Goal: Find contact information: Find contact information

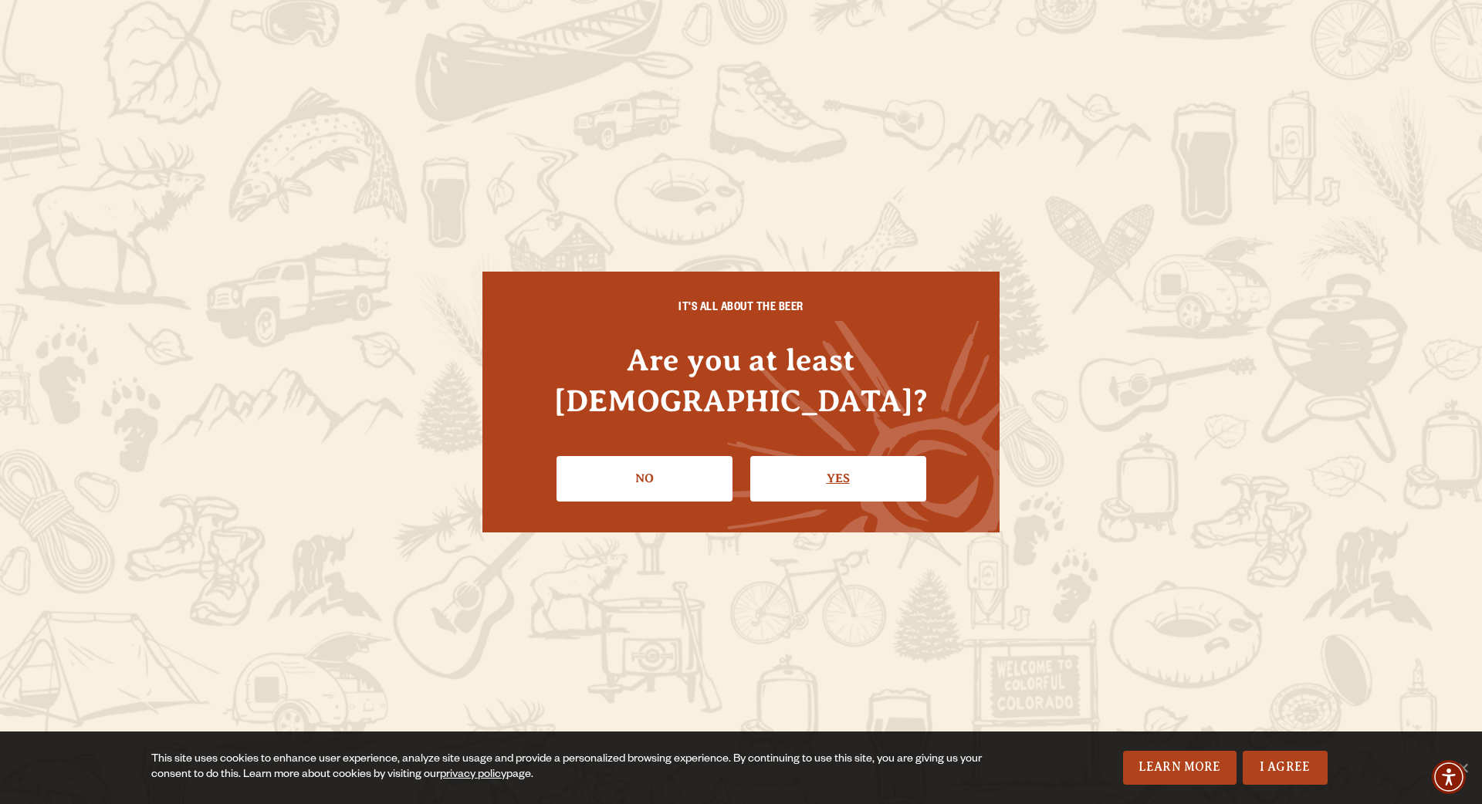
click at [828, 459] on link "Yes" at bounding box center [838, 478] width 176 height 45
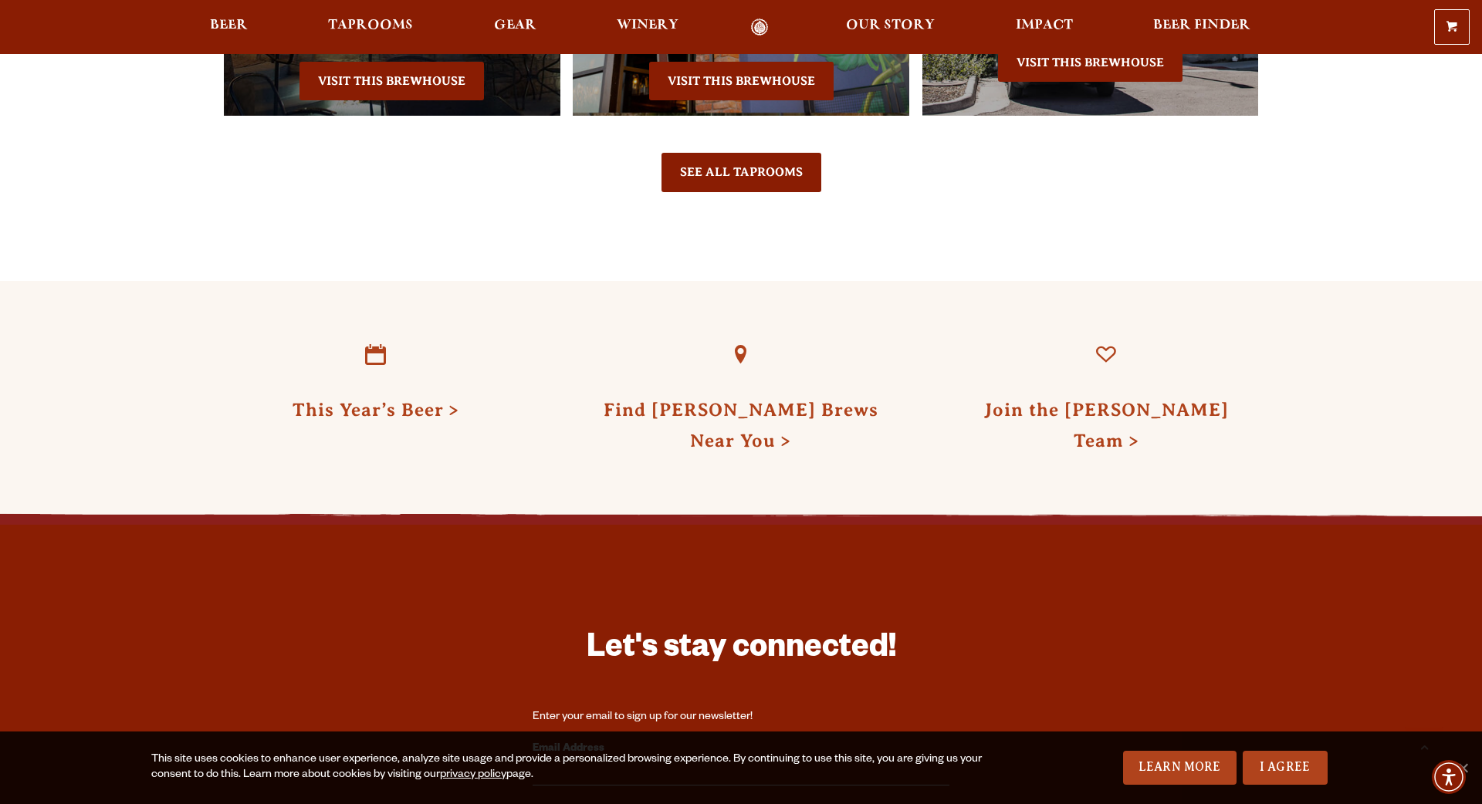
scroll to position [4438, 0]
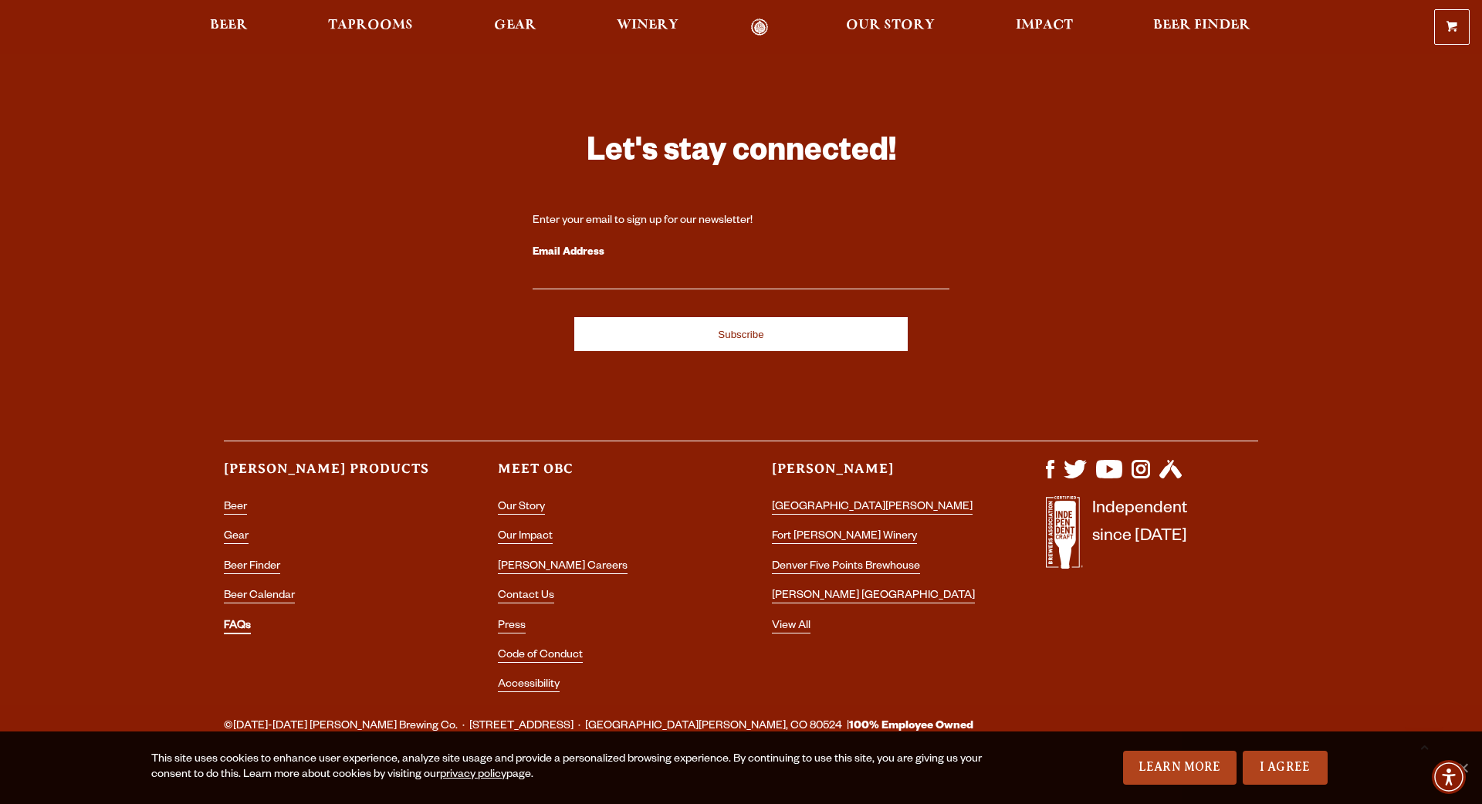
click at [245, 621] on link "FAQs" at bounding box center [237, 628] width 27 height 14
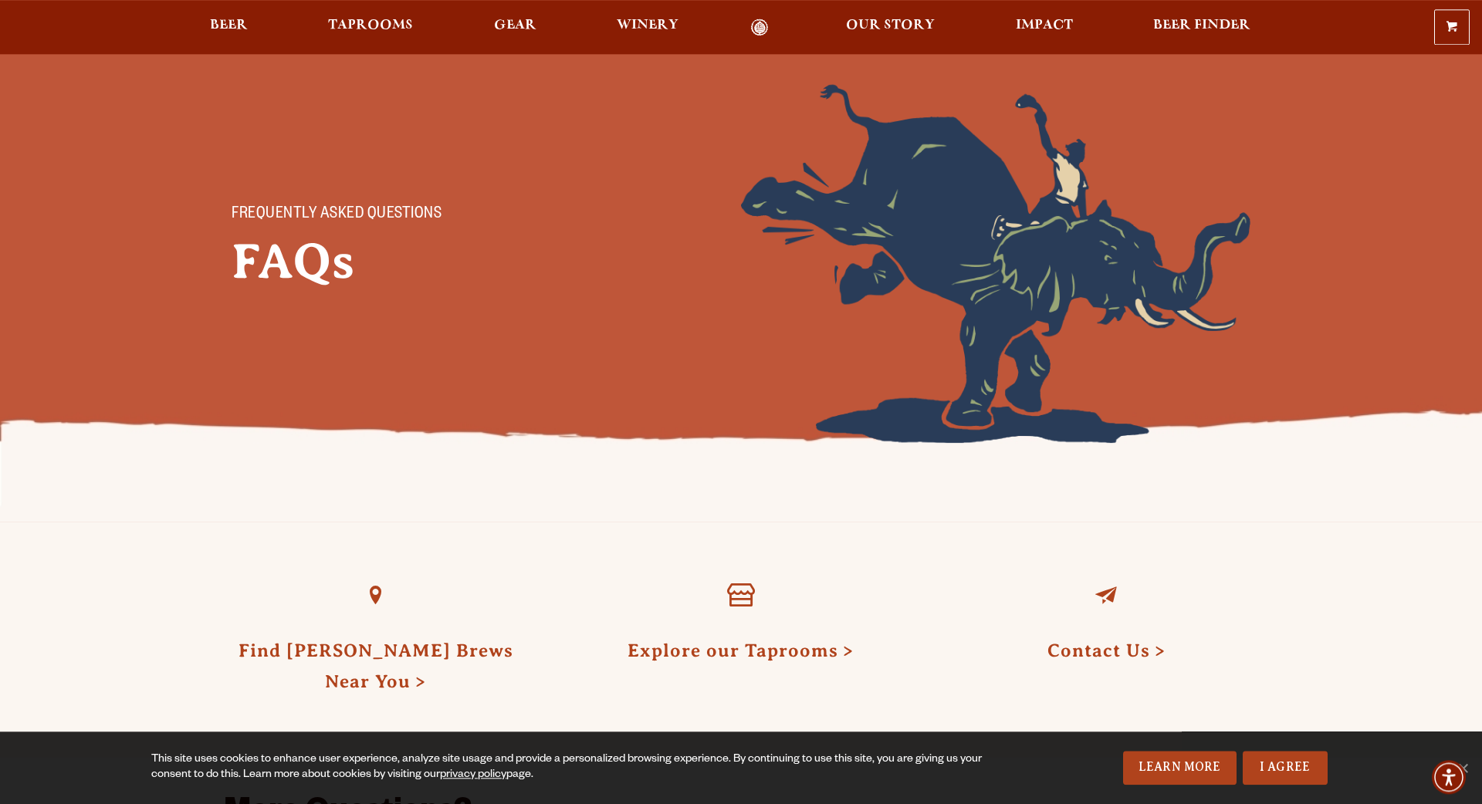
scroll to position [533, 0]
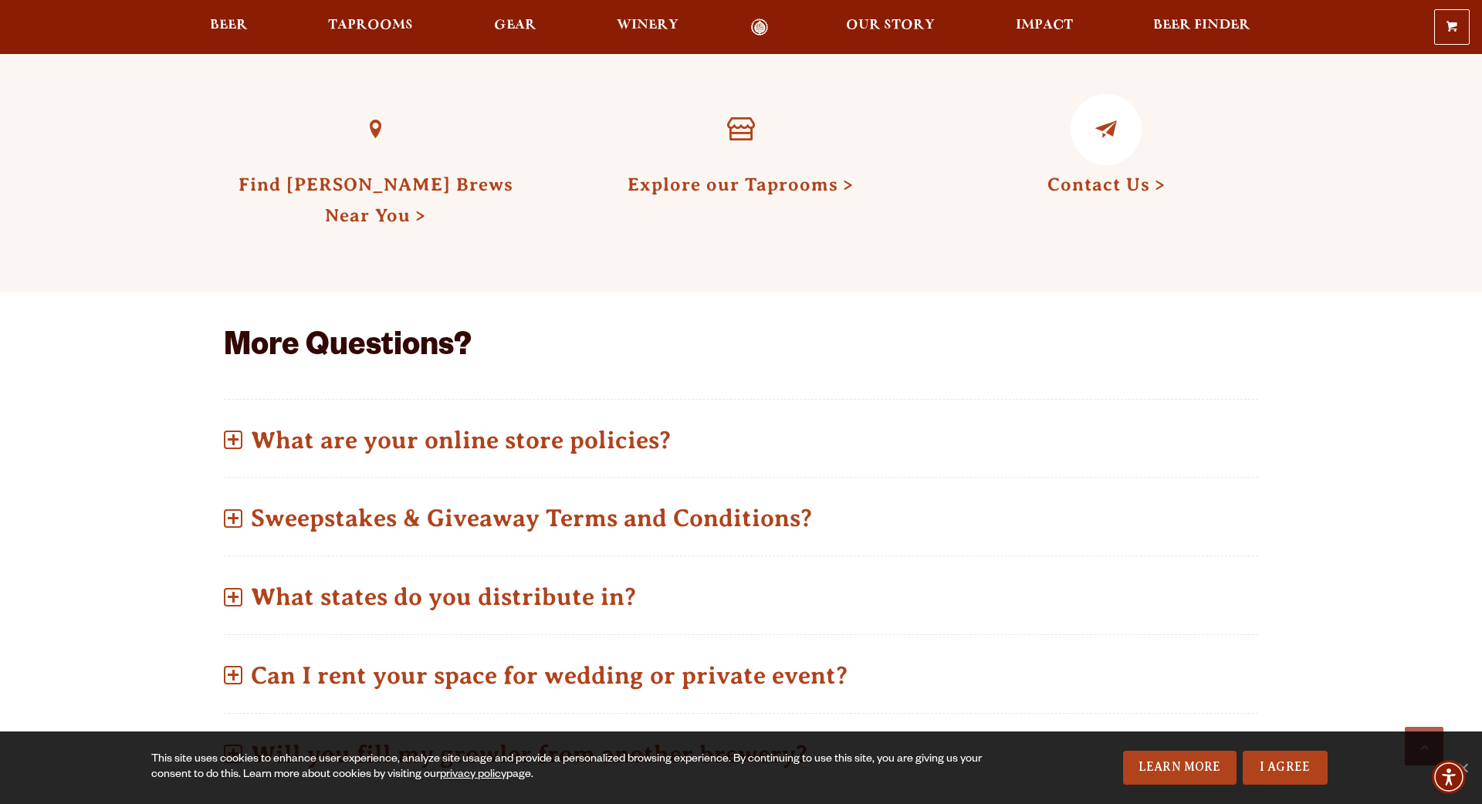
click at [1107, 157] on link at bounding box center [1106, 129] width 71 height 71
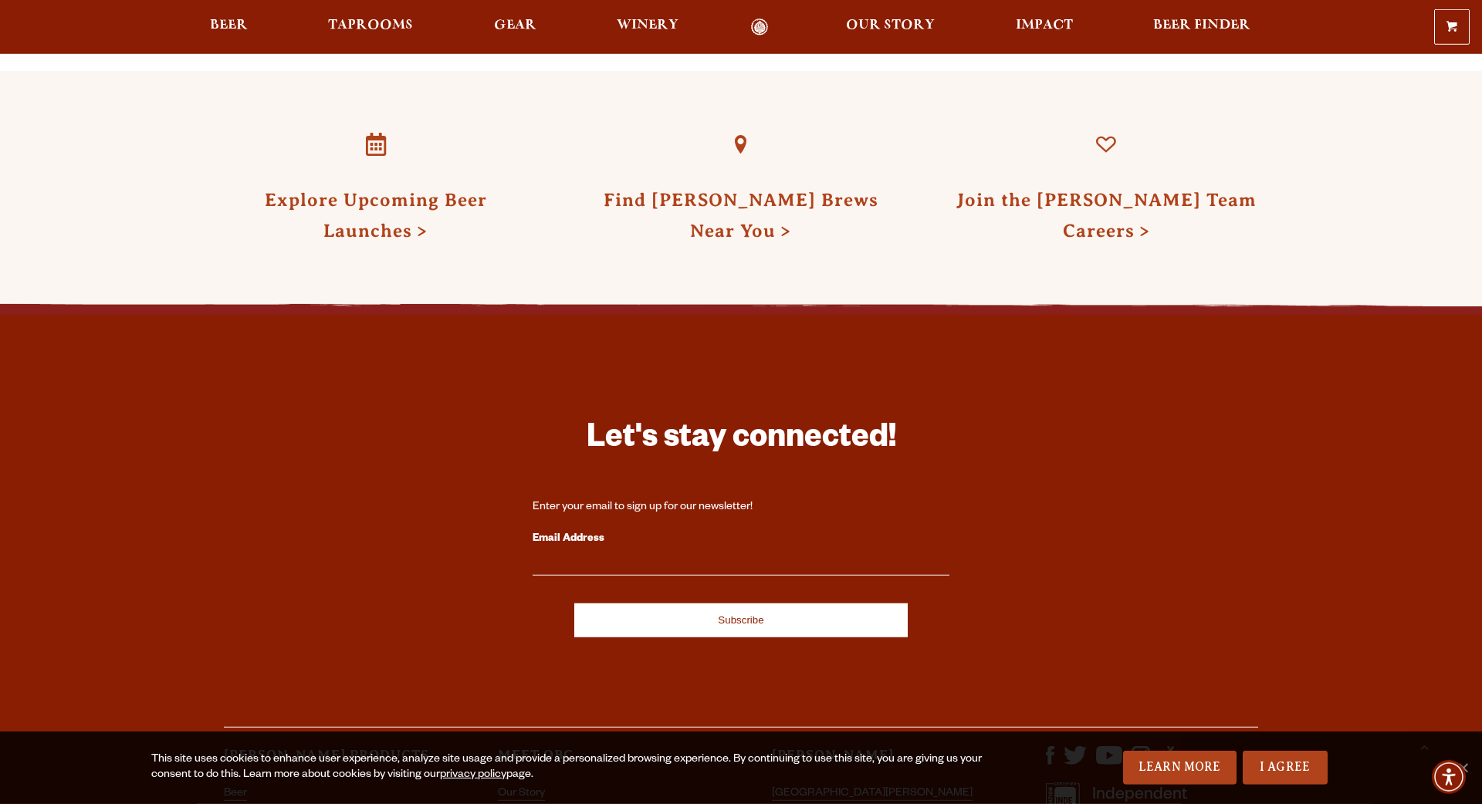
scroll to position [2853, 0]
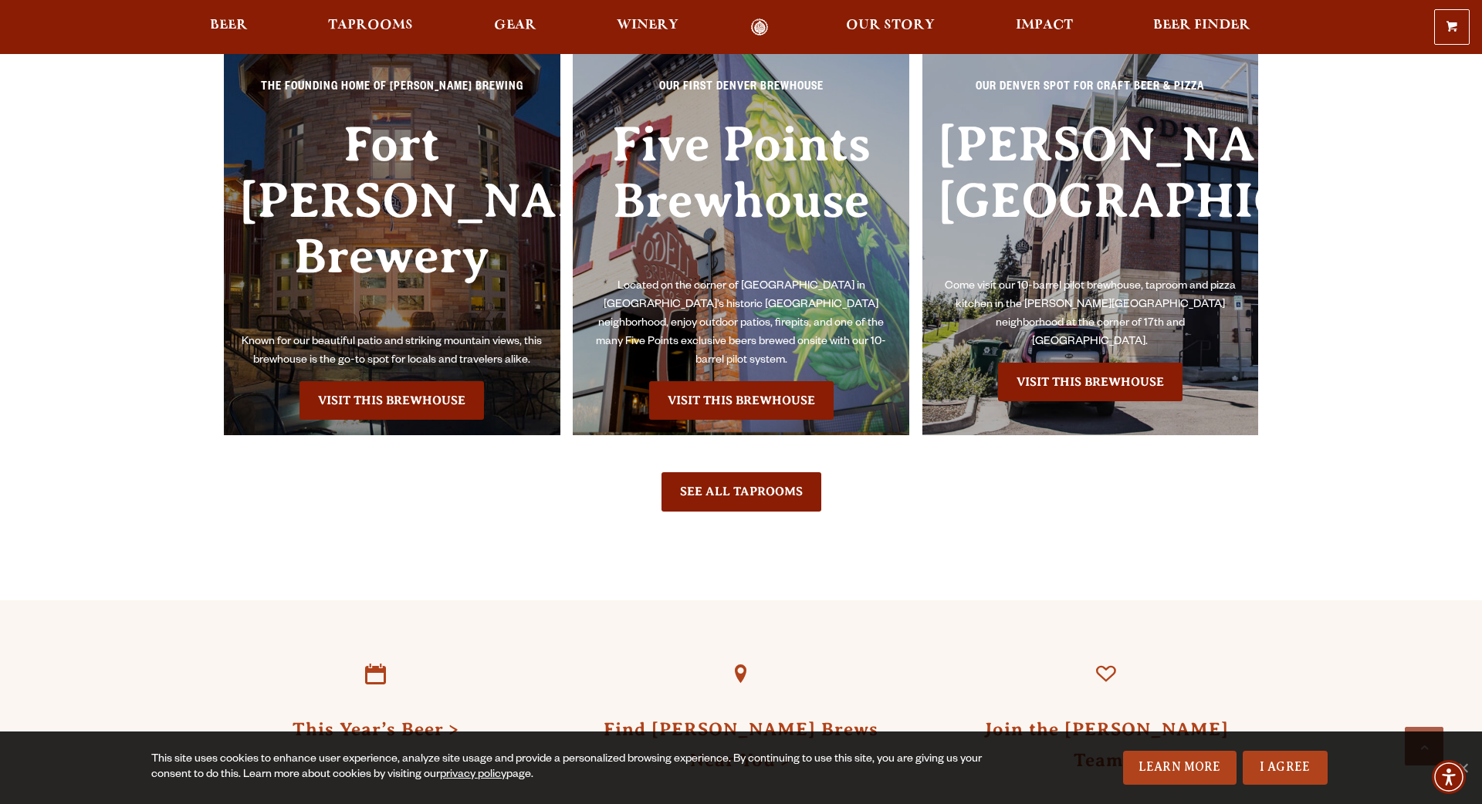
scroll to position [4438, 0]
